Goal: Information Seeking & Learning: Check status

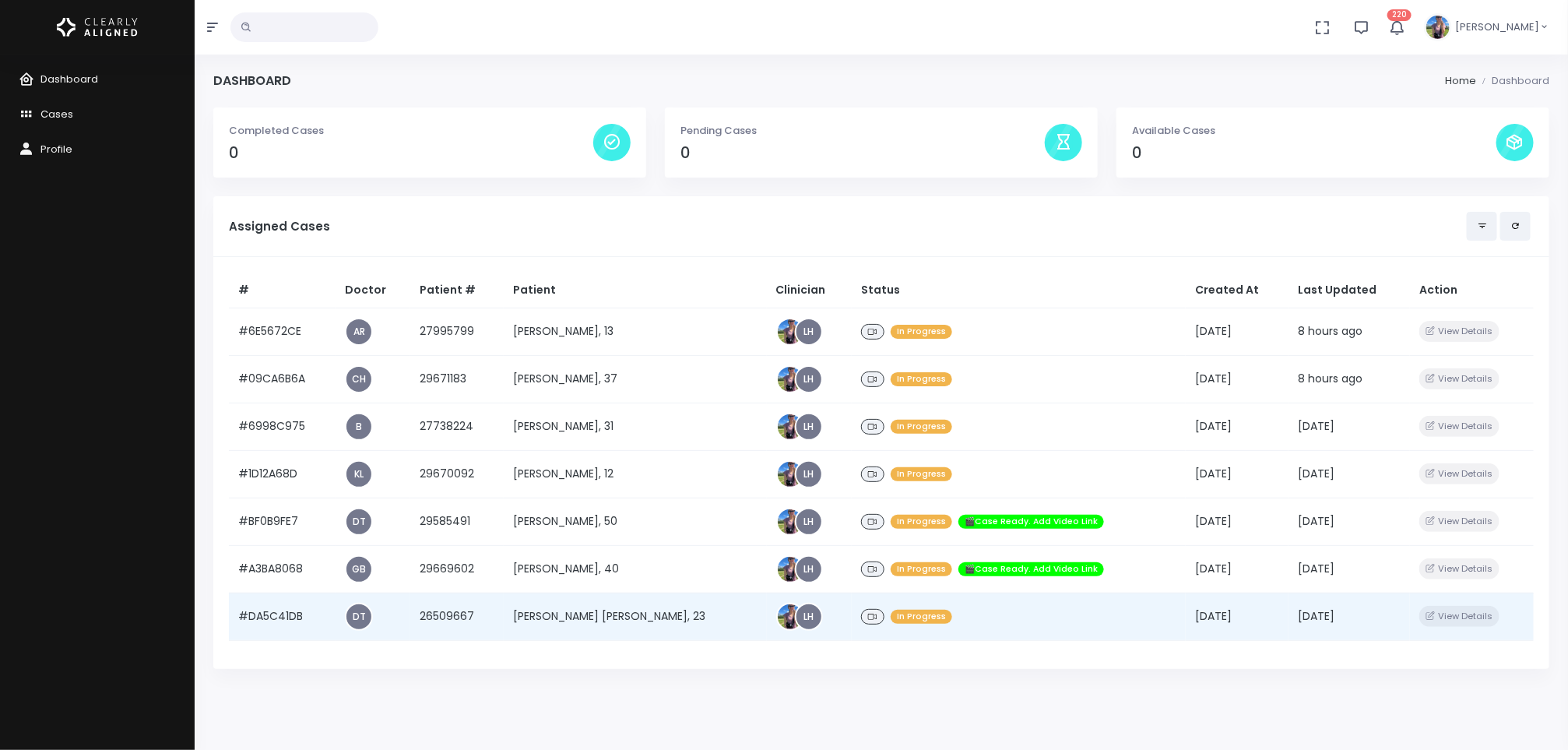
click at [568, 612] on td "[PERSON_NAME] [PERSON_NAME], 23" at bounding box center [635, 616] width 263 height 48
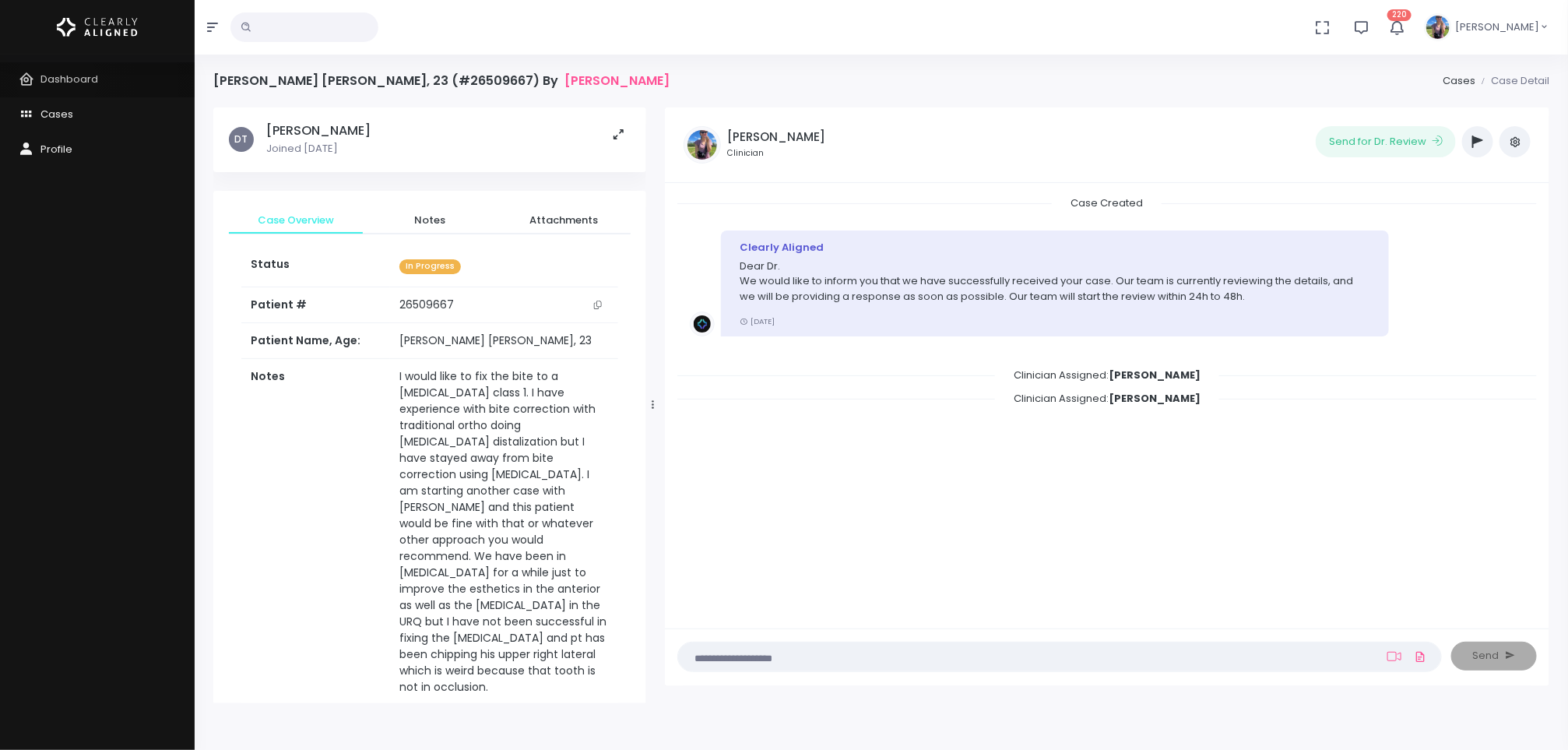
click at [57, 82] on span "Dashboard" at bounding box center [69, 79] width 58 height 15
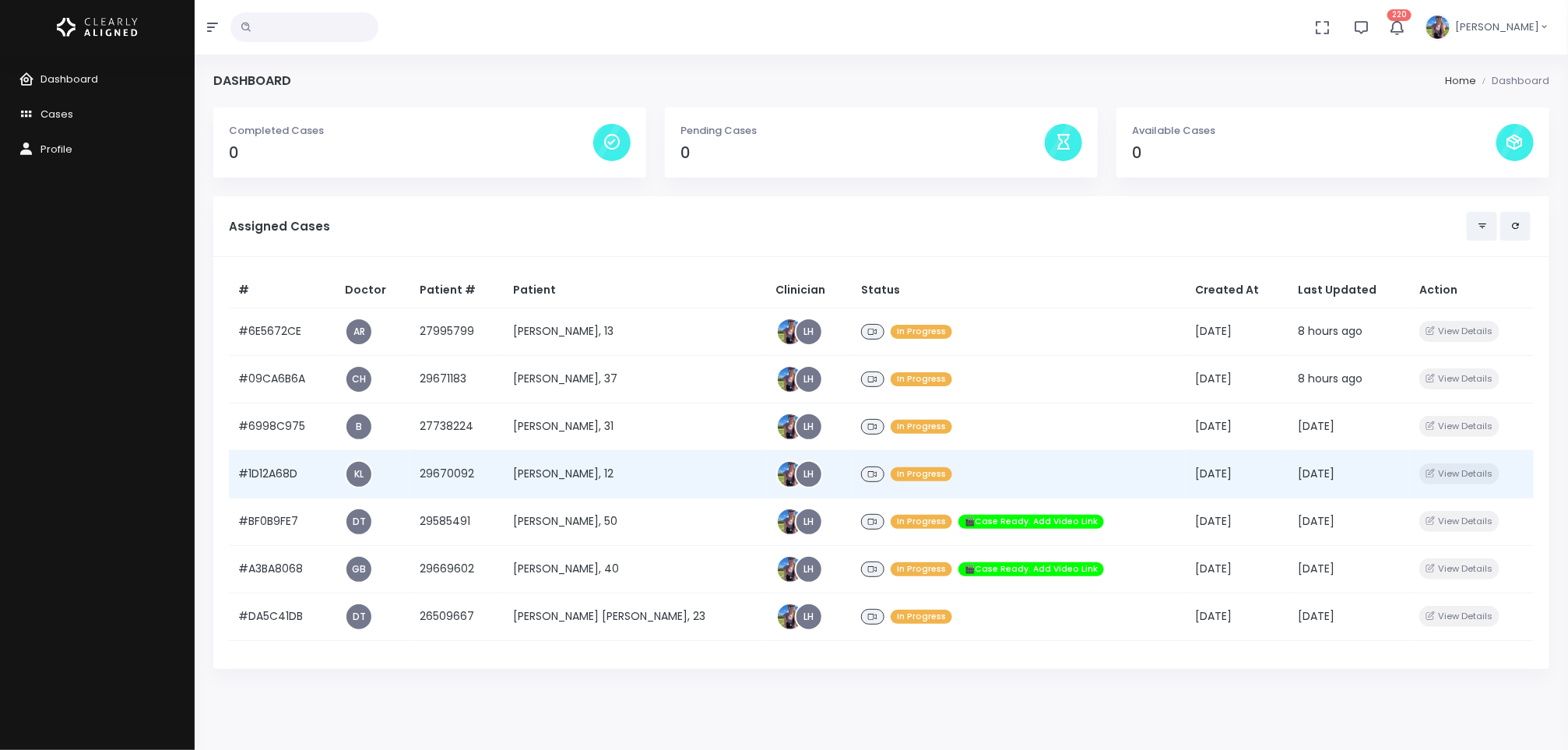
click at [563, 467] on td "[PERSON_NAME], 12" at bounding box center [635, 473] width 263 height 48
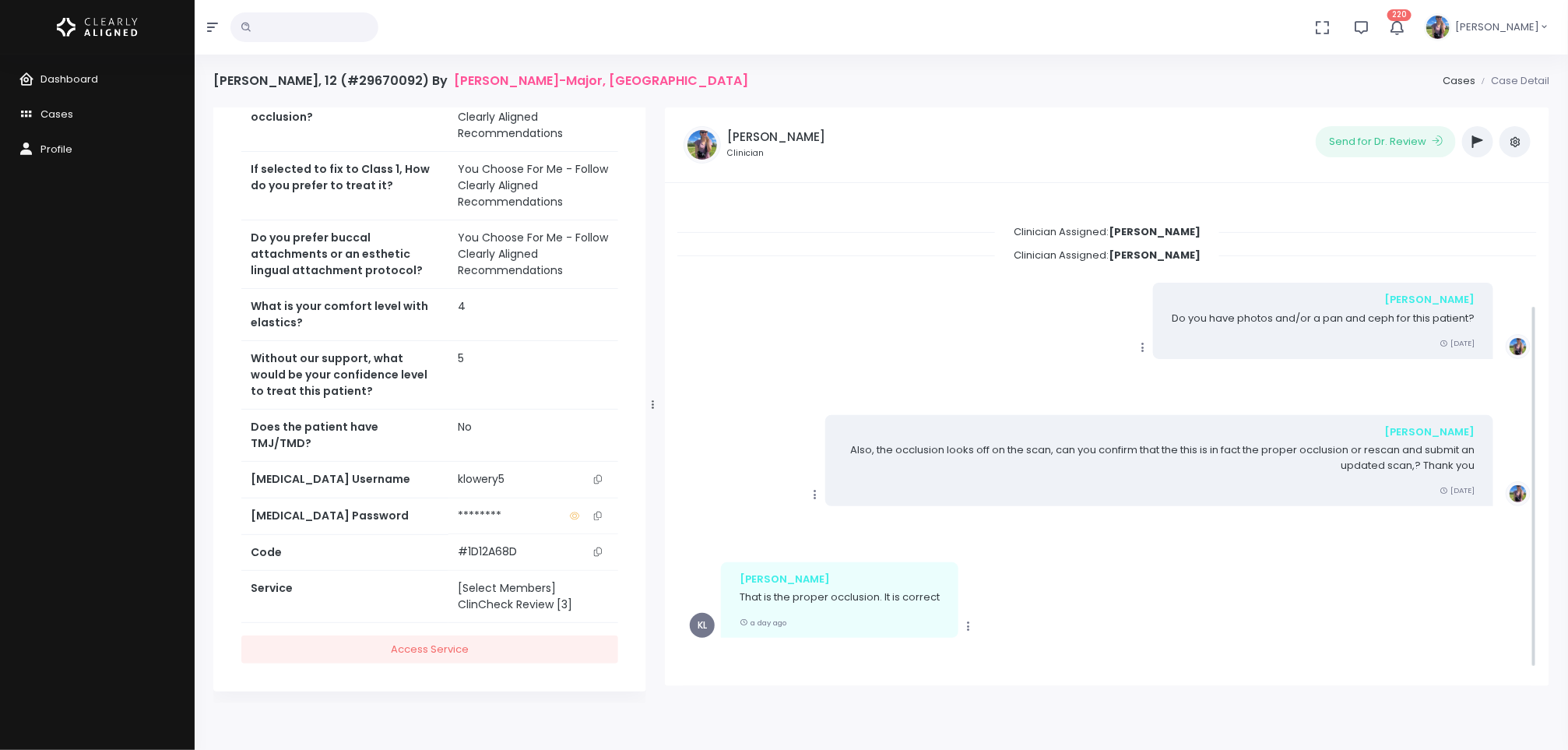
scroll to position [203, 0]
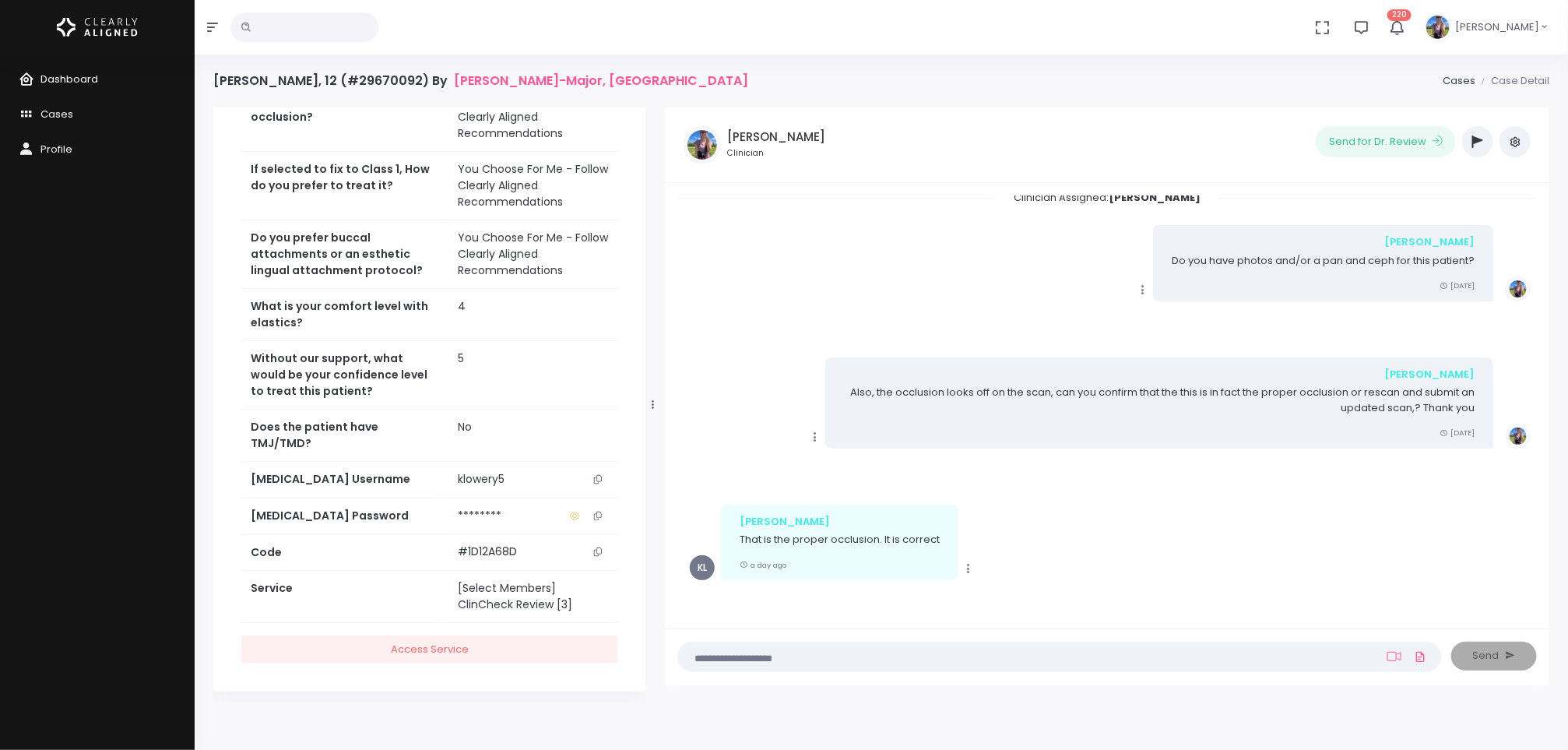
click at [89, 85] on span "Dashboard" at bounding box center [69, 79] width 58 height 15
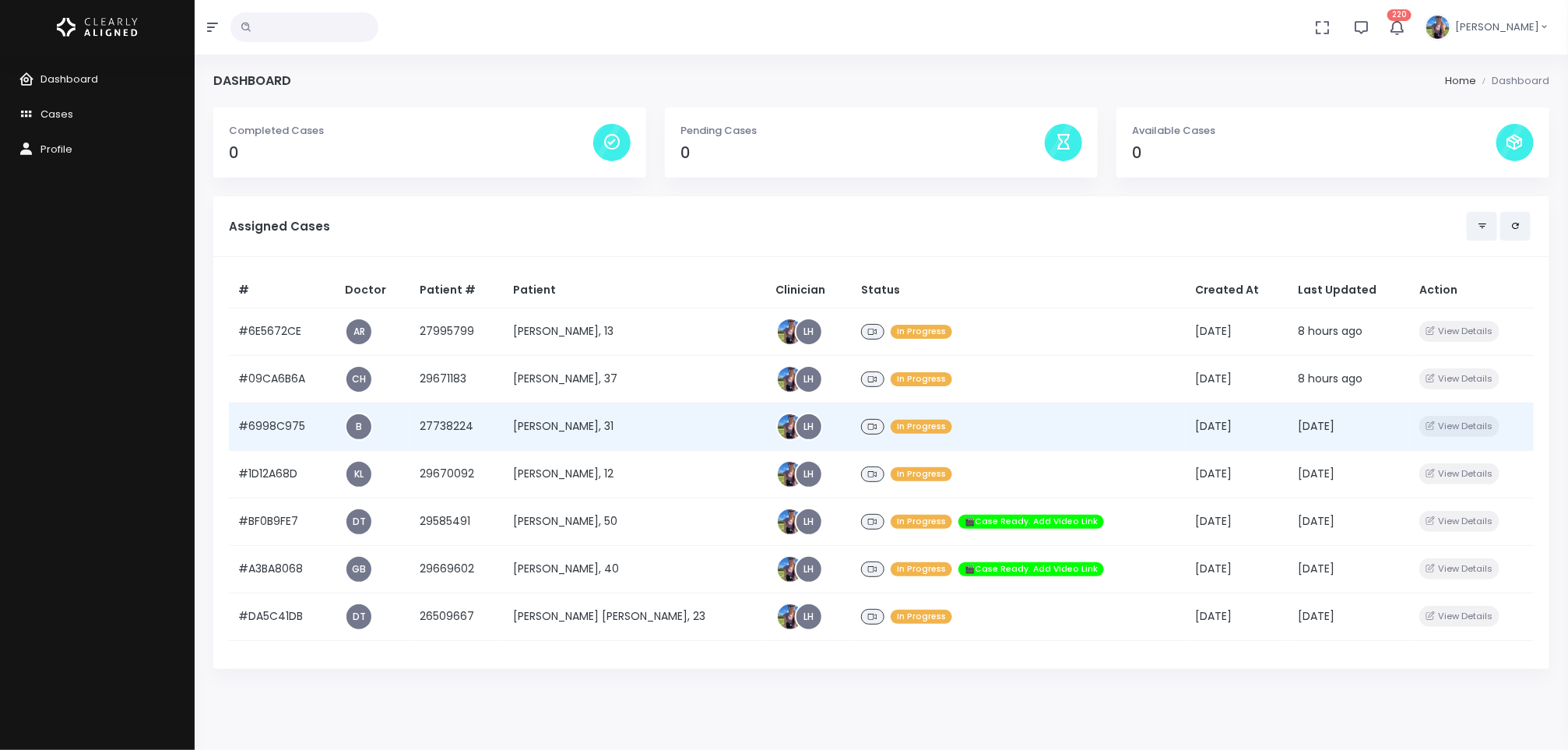
click at [578, 433] on td "[PERSON_NAME], 31" at bounding box center [635, 427] width 263 height 48
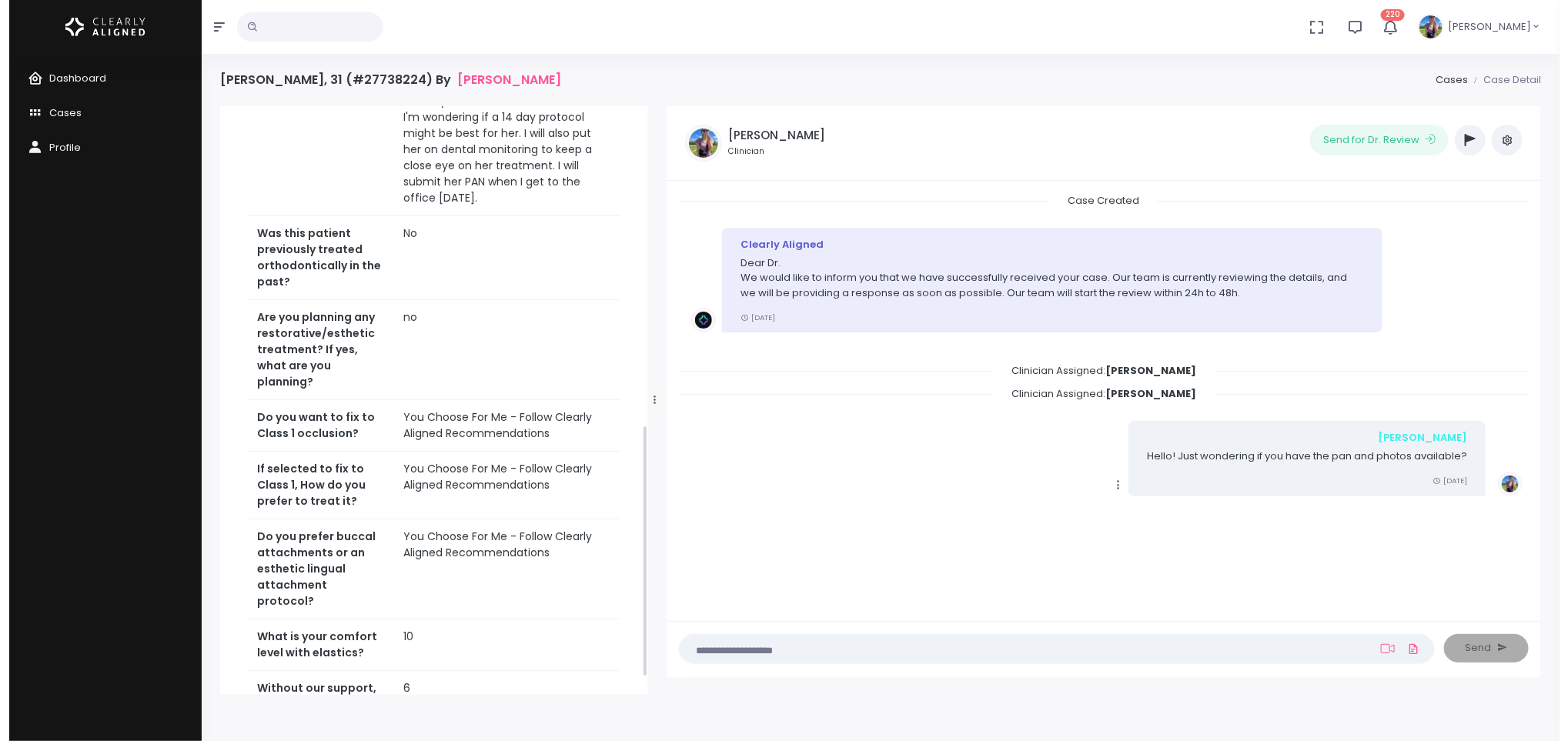
scroll to position [784, 0]
